Goal: Task Accomplishment & Management: Use online tool/utility

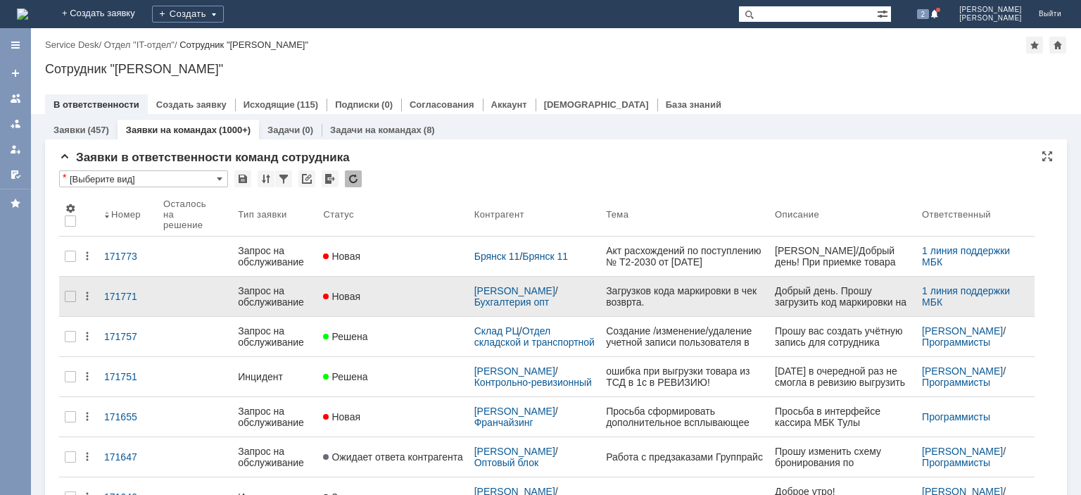
click at [272, 285] on div "Запрос на обслуживание" at bounding box center [275, 296] width 74 height 23
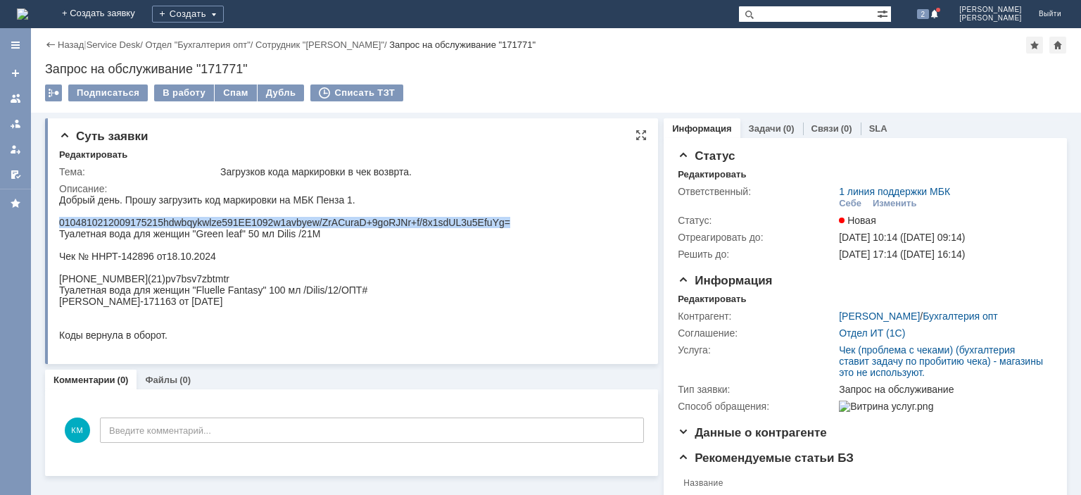
drag, startPoint x: 513, startPoint y: 227, endPoint x: 59, endPoint y: 224, distance: 453.9
click at [59, 224] on html "Добрый день. Прошу загрузить код маркировки на МБК Пенза 1. 0104810212009175215…" at bounding box center [349, 267] width 581 height 146
copy div "0104810212009175215hdwbqykwlze591EE1092w1avbyew/ZrACuraD+9goRJNr+f/8x1sdUL3u5Ef…"
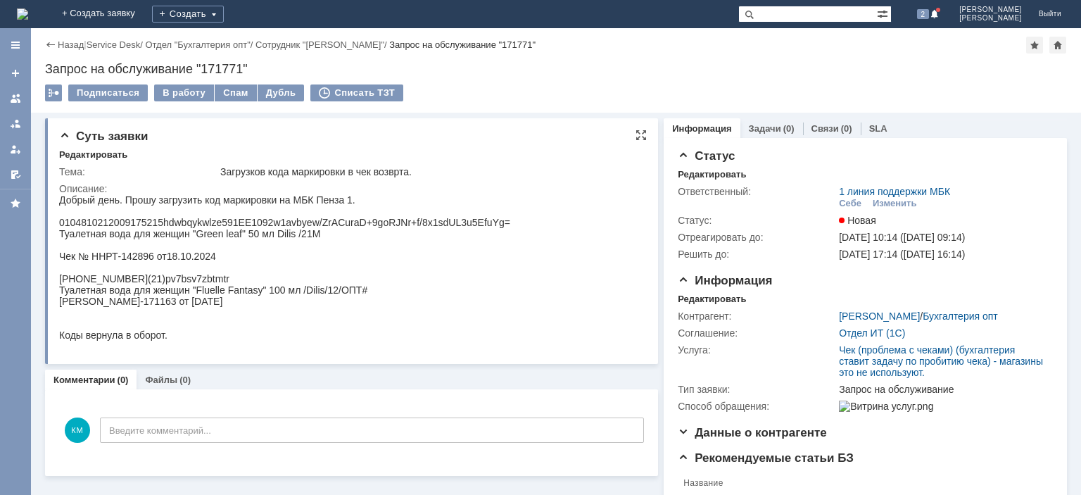
click at [118, 262] on div "Чек № ННРТ-142896 от18.10.2024" at bounding box center [284, 256] width 451 height 11
drag, startPoint x: 92, startPoint y: 260, endPoint x: 151, endPoint y: 264, distance: 59.2
click at [151, 262] on div "Чек № ННРТ-142896 от18.10.2024" at bounding box center [284, 256] width 451 height 11
copy div "ННРТ-142896"
drag, startPoint x: 157, startPoint y: 305, endPoint x: 213, endPoint y: 305, distance: 55.6
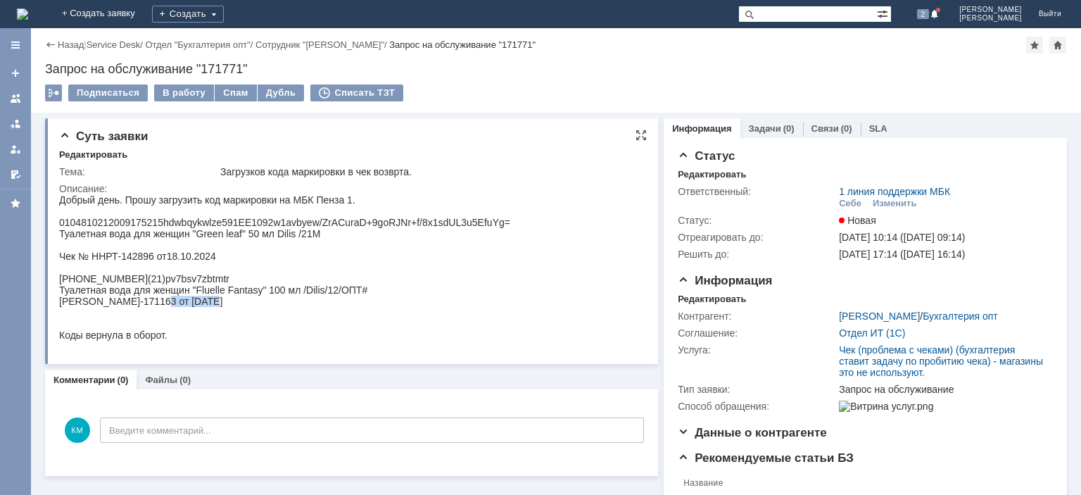
click at [213, 305] on div "[PERSON_NAME]-171163 от [DATE]" at bounding box center [284, 301] width 451 height 11
click at [182, 92] on div "В работу" at bounding box center [184, 92] width 60 height 17
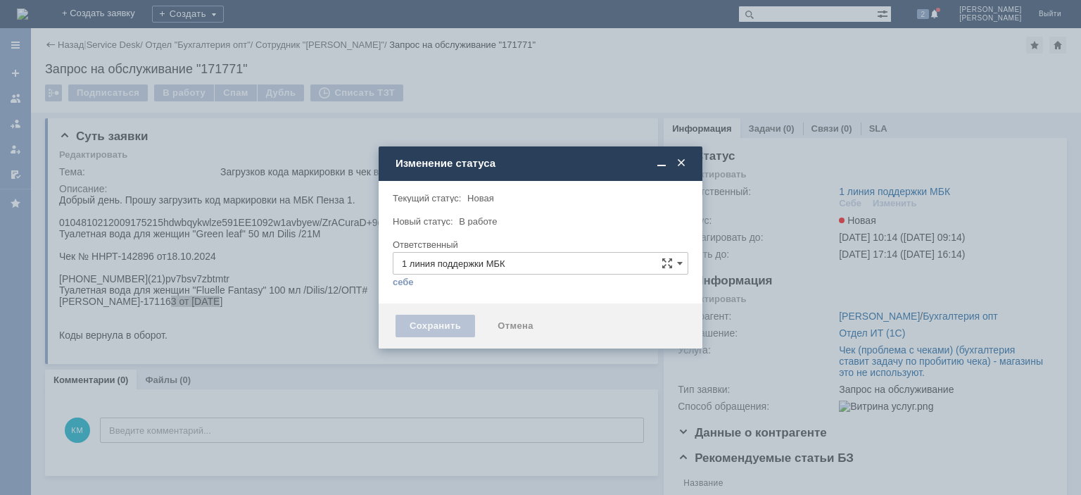
type input "[PERSON_NAME]"
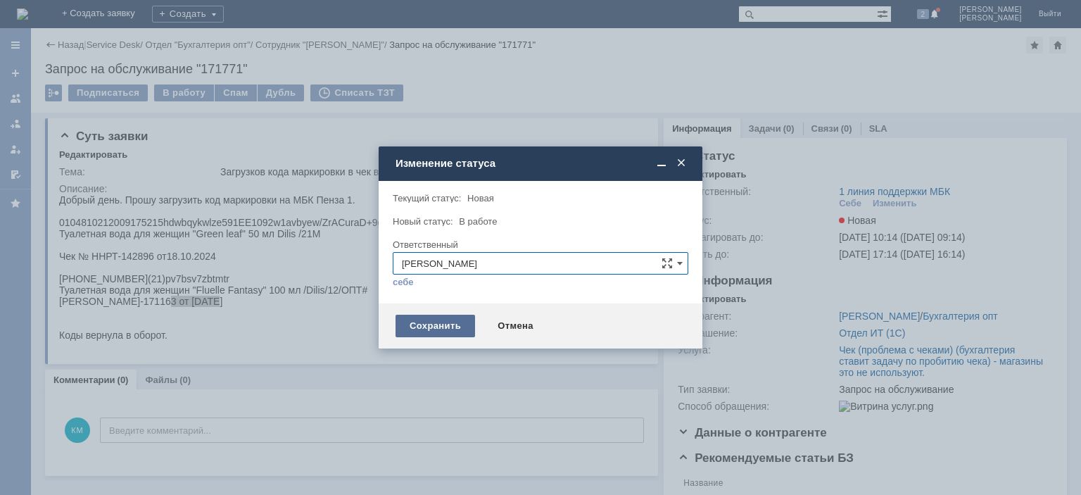
click at [441, 328] on div "Сохранить" at bounding box center [435, 326] width 80 height 23
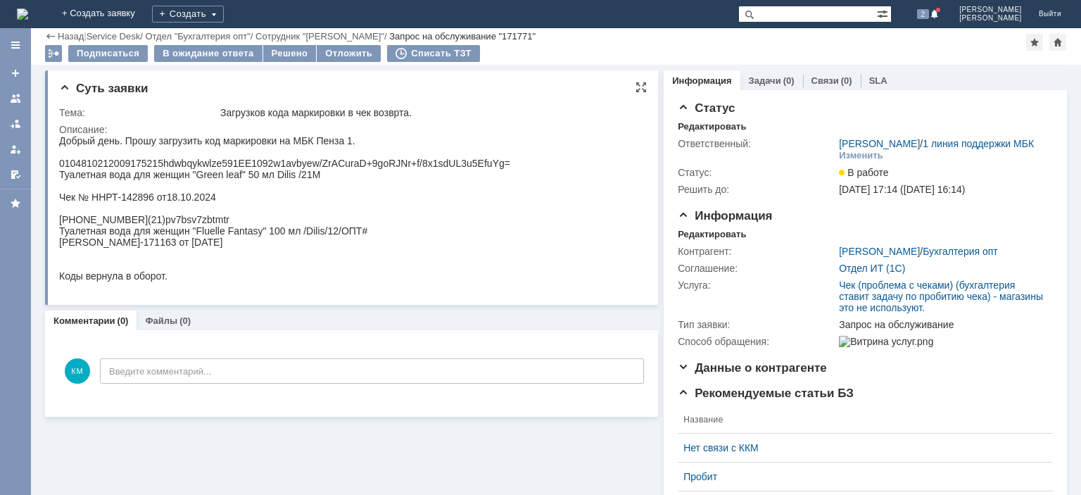
scroll to position [141, 0]
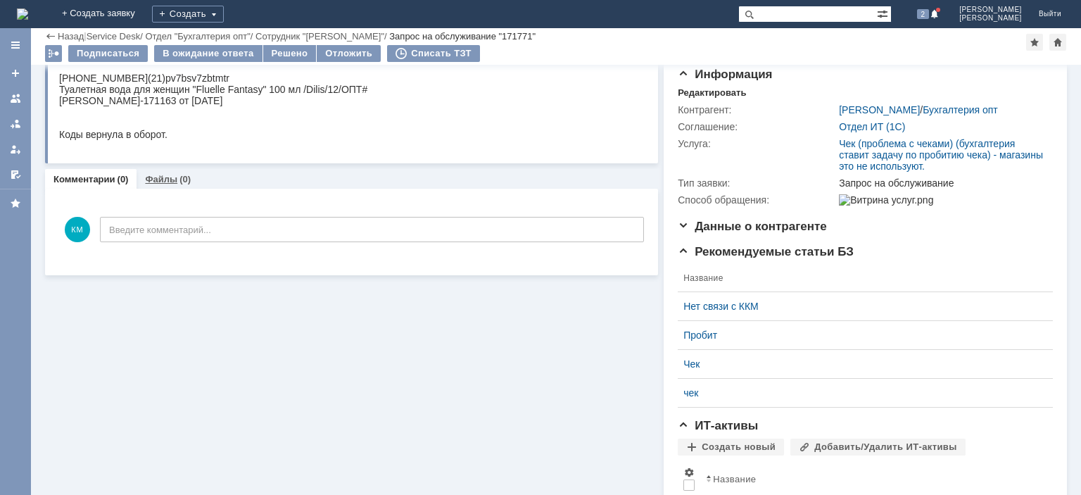
click at [172, 179] on link "Файлы" at bounding box center [161, 179] width 32 height 11
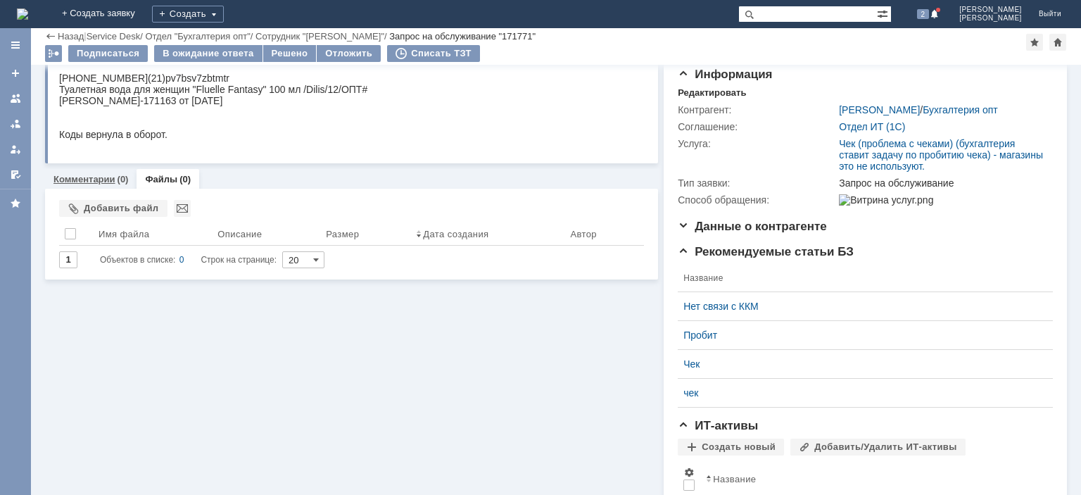
click at [96, 175] on link "Комментарии" at bounding box center [84, 179] width 62 height 11
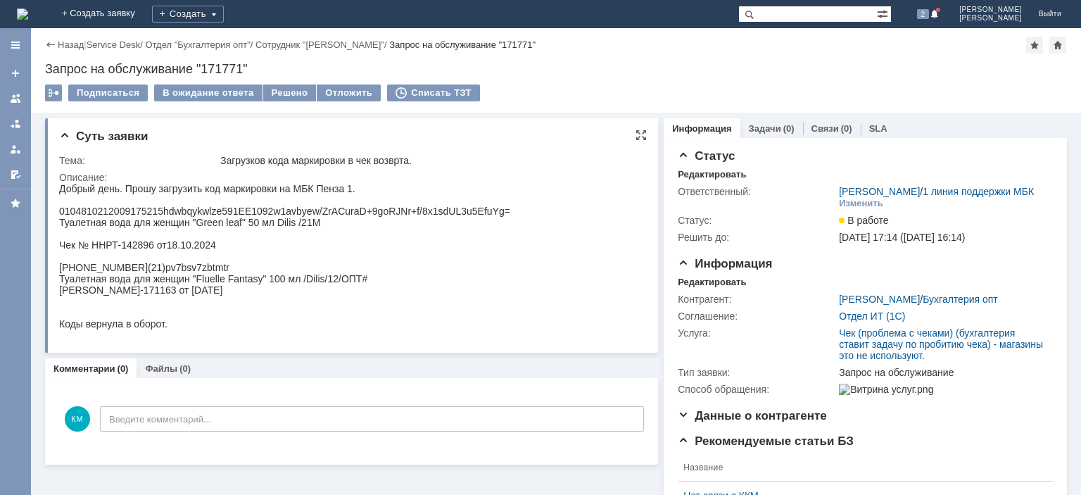
drag, startPoint x: 246, startPoint y: 270, endPoint x: 51, endPoint y: 274, distance: 195.7
click at [59, 274] on html "Добрый день. Прошу загрузить код маркировки на МБК Пенза 1. 0104810212009175215…" at bounding box center [349, 256] width 581 height 146
drag, startPoint x: 313, startPoint y: 286, endPoint x: 55, endPoint y: 289, distance: 258.3
click at [59, 289] on html "Добрый день. Прошу загрузить код маркировки на МБК Пенза 1. 0104810212009175215…" at bounding box center [349, 256] width 581 height 146
copy div "Туалетная вода для женщин "Fluelle Fantasy" 100 мл /Dilis/12/ОПТ#"
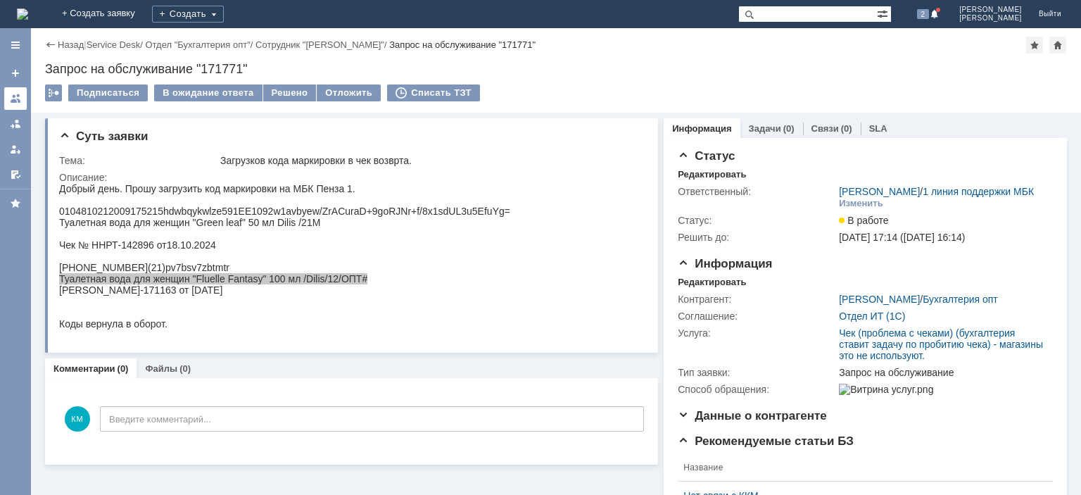
click at [13, 106] on link at bounding box center [15, 98] width 23 height 23
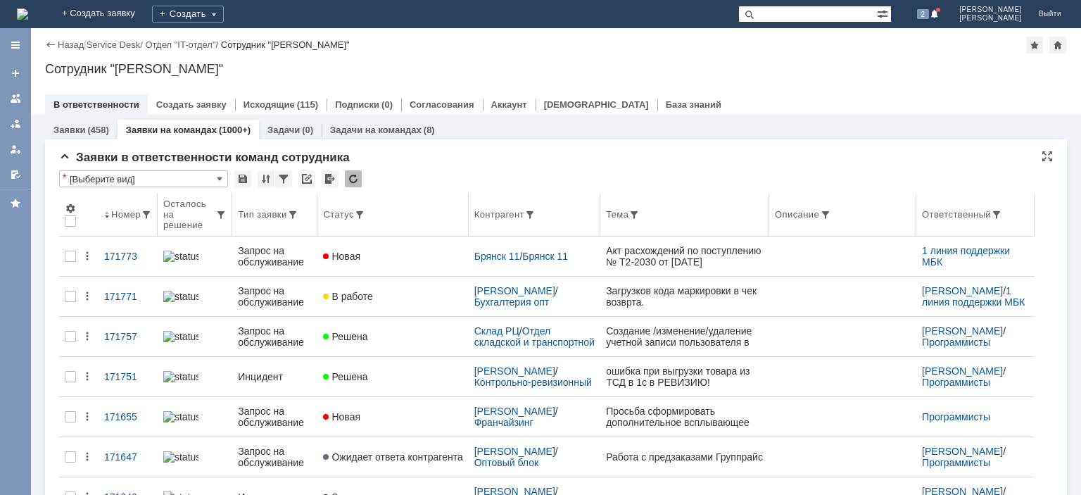
click at [277, 246] on div "Запрос на обслуживание" at bounding box center [275, 256] width 74 height 23
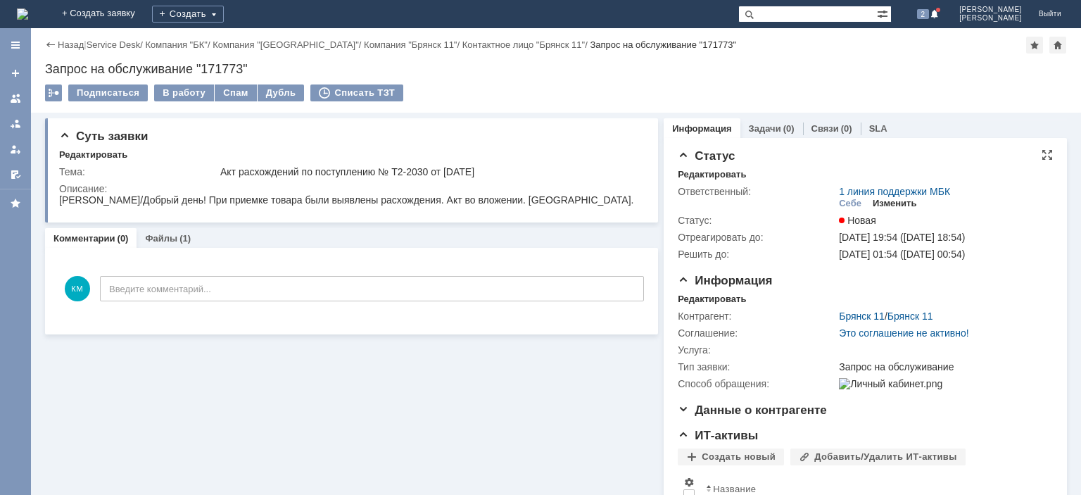
click at [894, 205] on div "Изменить" at bounding box center [895, 203] width 44 height 11
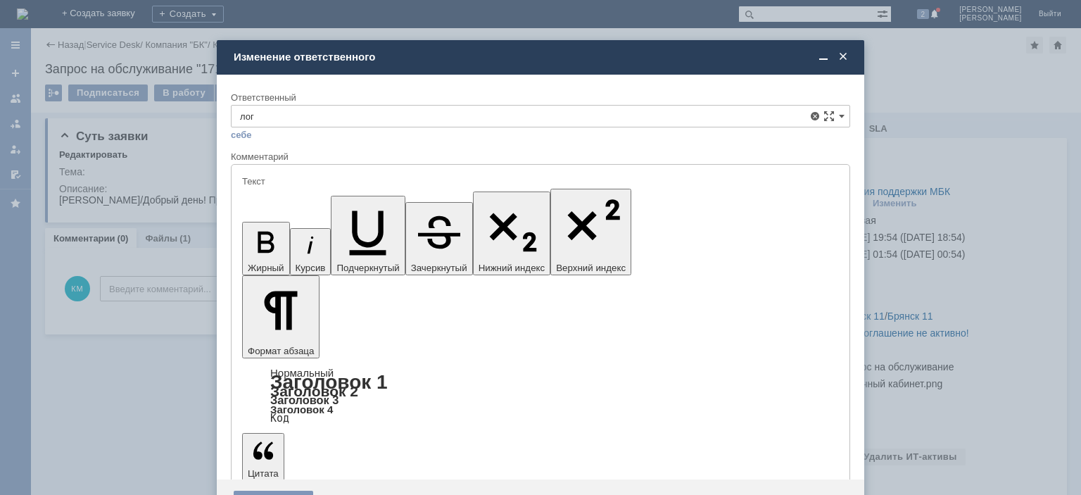
click at [287, 191] on span "Логистика" at bounding box center [540, 195] width 601 height 11
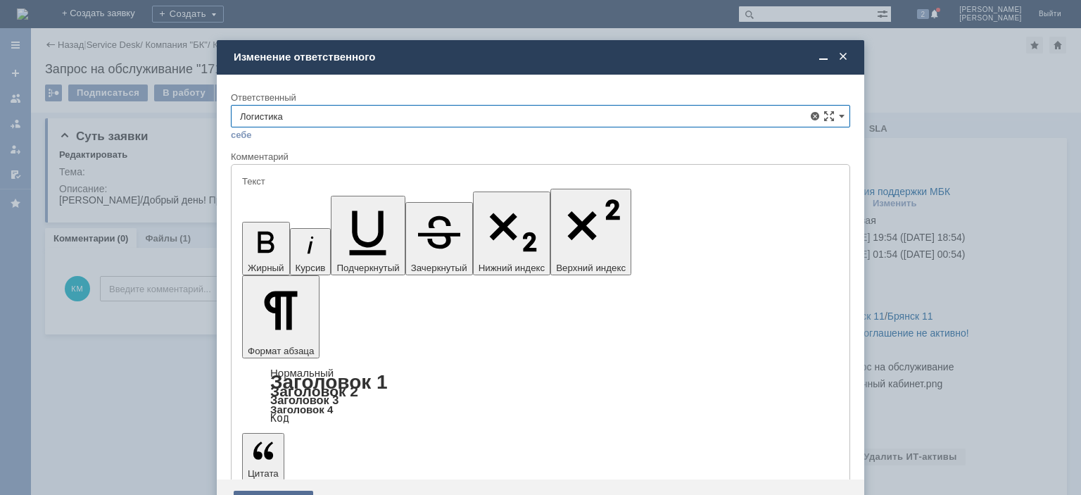
type input "Логистика"
click at [280, 490] on div "Сохранить" at bounding box center [274, 501] width 80 height 23
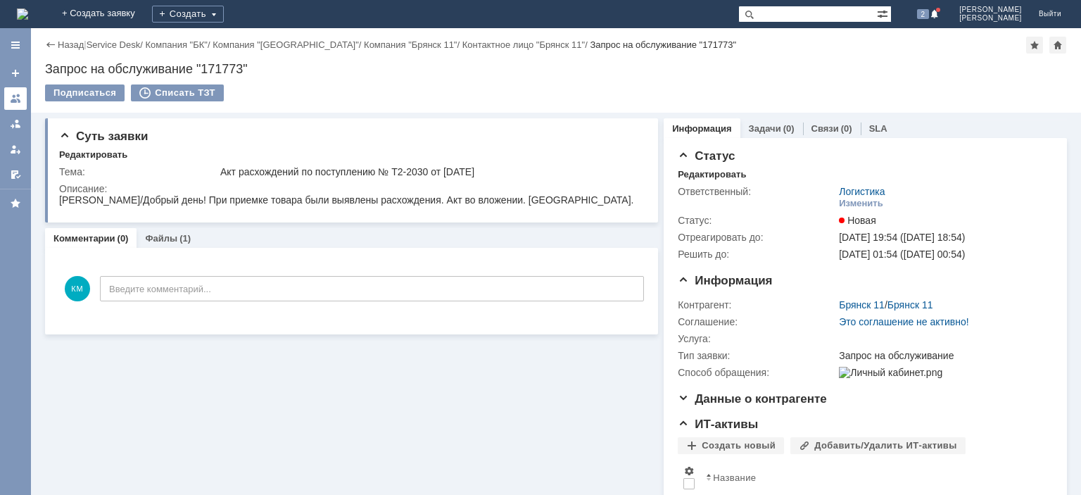
click at [17, 101] on div at bounding box center [15, 98] width 11 height 11
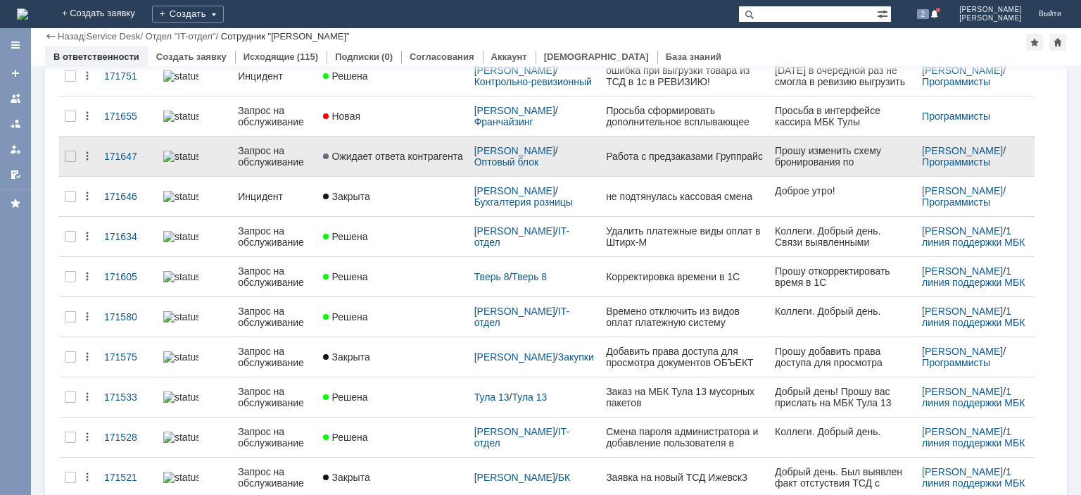
scroll to position [70, 0]
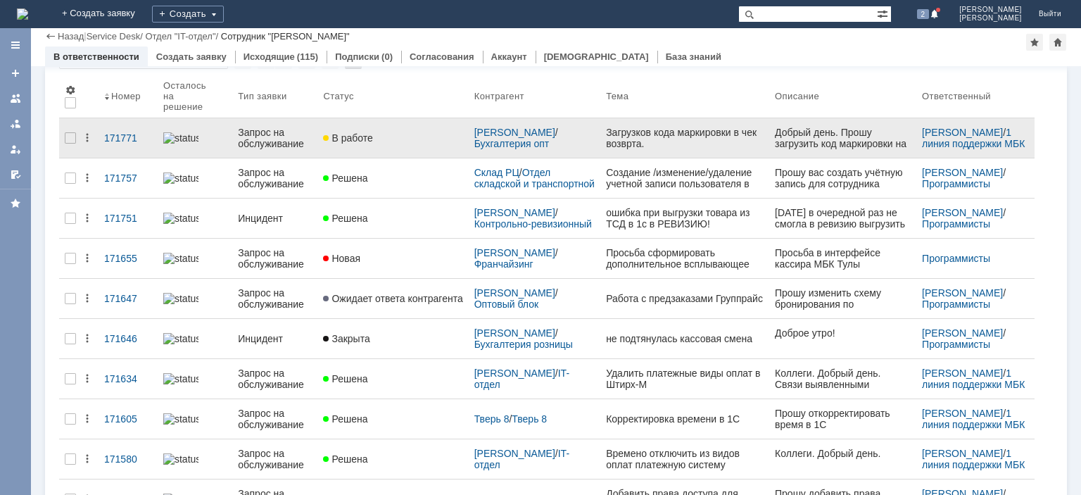
click at [270, 133] on div "Запрос на обслуживание" at bounding box center [275, 138] width 74 height 23
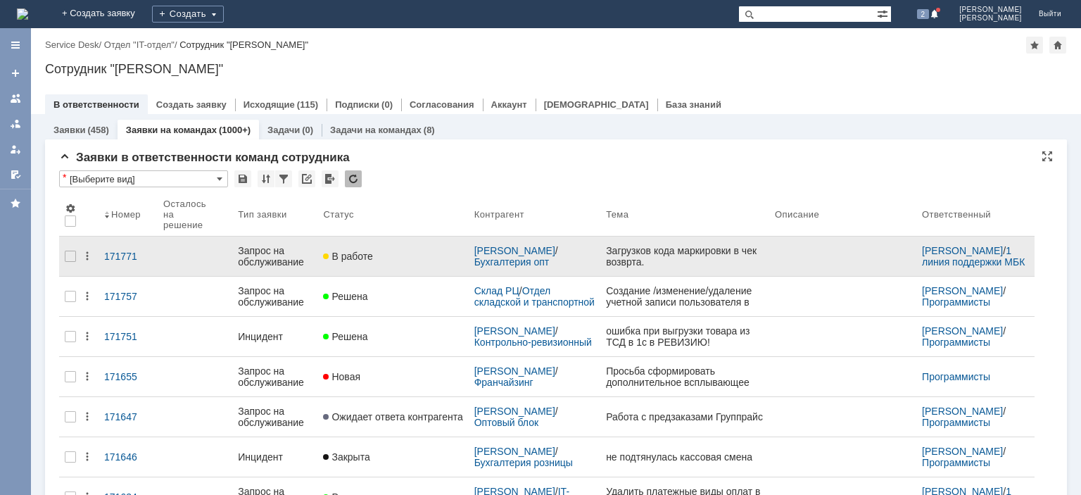
click at [286, 251] on div "Запрос на обслуживание" at bounding box center [275, 256] width 74 height 23
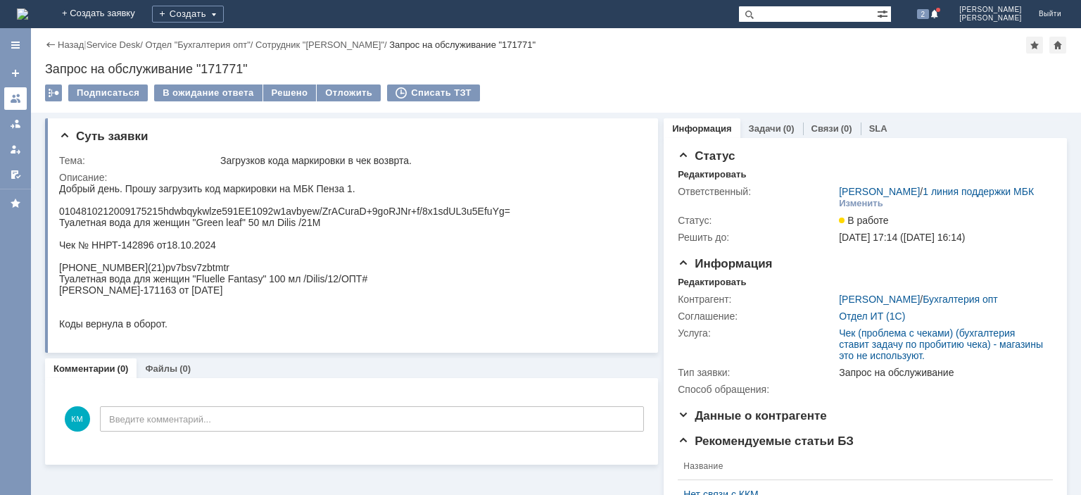
click at [14, 96] on div at bounding box center [15, 98] width 11 height 11
